Goal: Book appointment/travel/reservation

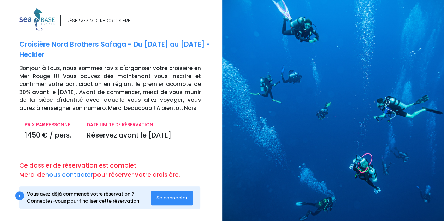
click at [169, 154] on div "RÉSERVEZ VOTRE CROISIÈRE Croisière Nord Brothers Safaga - Du [DATE] au [DATE] -…" at bounding box center [118, 115] width 208 height 214
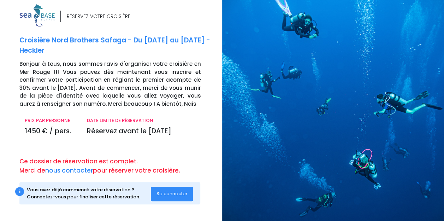
scroll to position [5, 0]
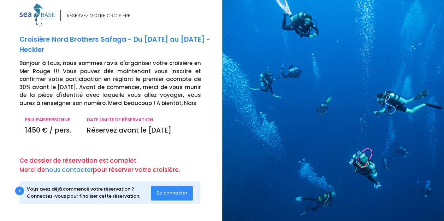
click at [182, 194] on span "Se connecter" at bounding box center [171, 192] width 31 height 7
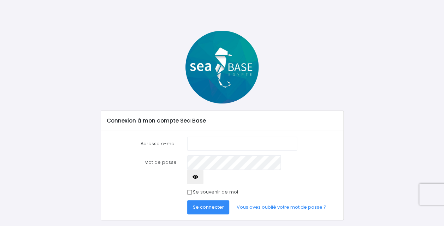
scroll to position [12, 0]
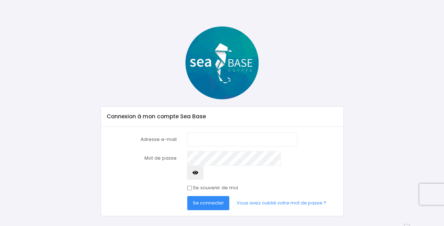
type input "gwenora44@gmail.com"
click at [188, 186] on input "Se souvenir de moi" at bounding box center [189, 188] width 5 height 5
checkbox input "true"
click at [196, 200] on span "Se connecter" at bounding box center [208, 203] width 31 height 7
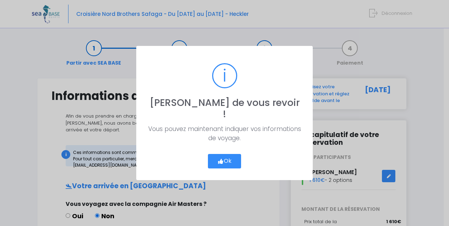
click at [236, 154] on button "Ok" at bounding box center [224, 161] width 33 height 15
